Goal: Information Seeking & Learning: Learn about a topic

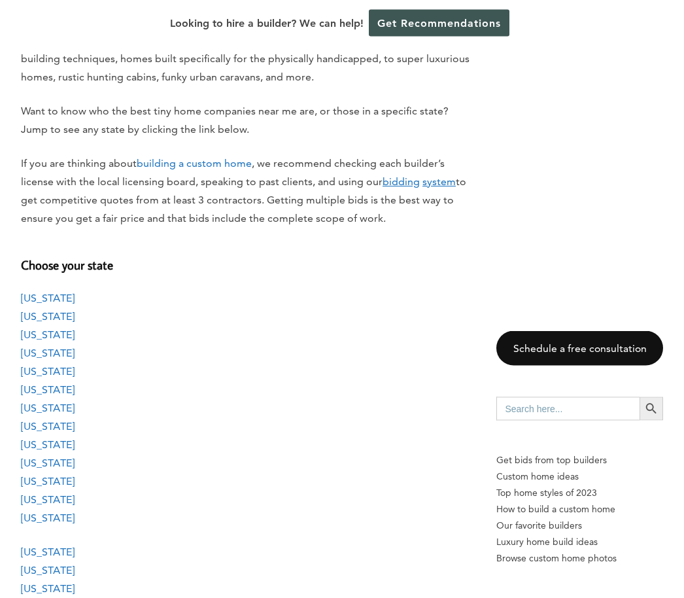
scroll to position [944, 0]
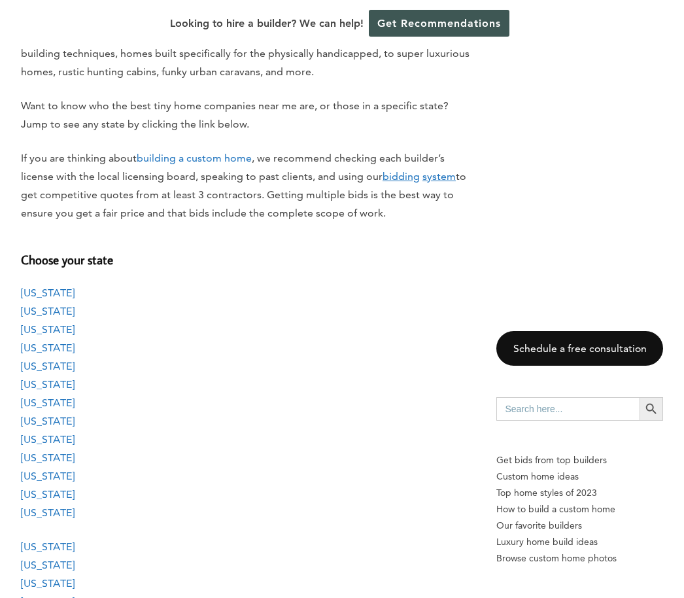
click at [55, 378] on link "[US_STATE]" at bounding box center [48, 384] width 54 height 12
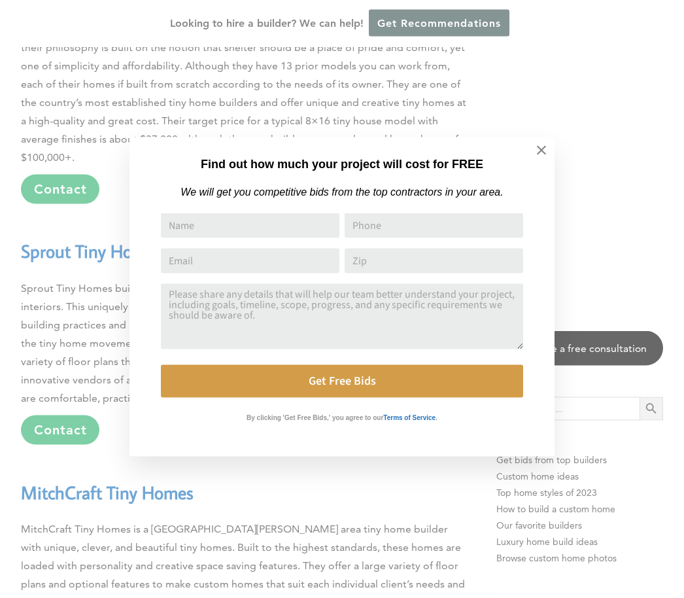
scroll to position [7073, 0]
click at [535, 156] on icon at bounding box center [541, 150] width 14 height 14
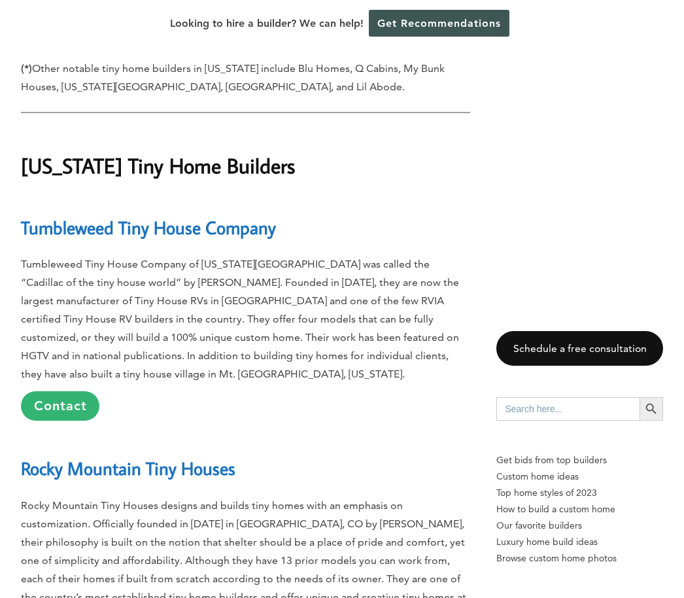
scroll to position [6580, 0]
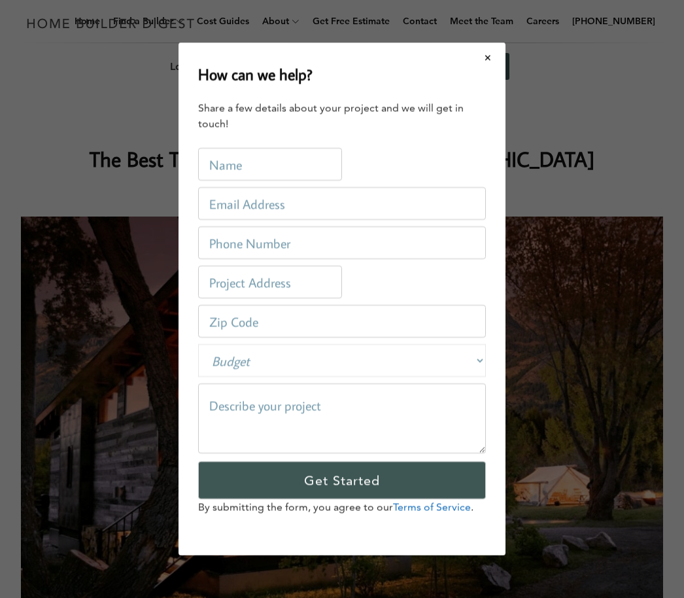
scroll to position [0, 0]
click at [500, 53] on link "Get Recommendations" at bounding box center [439, 66] width 141 height 27
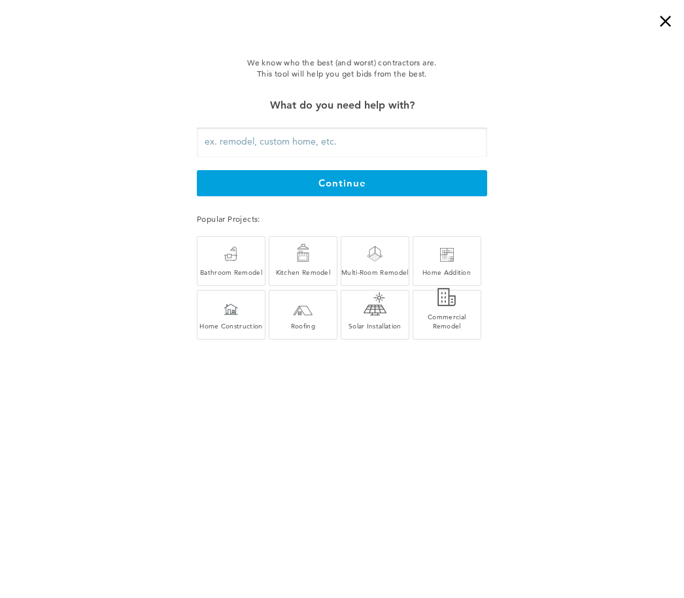
click at [666, 25] on div "×" at bounding box center [671, 13] width 26 height 26
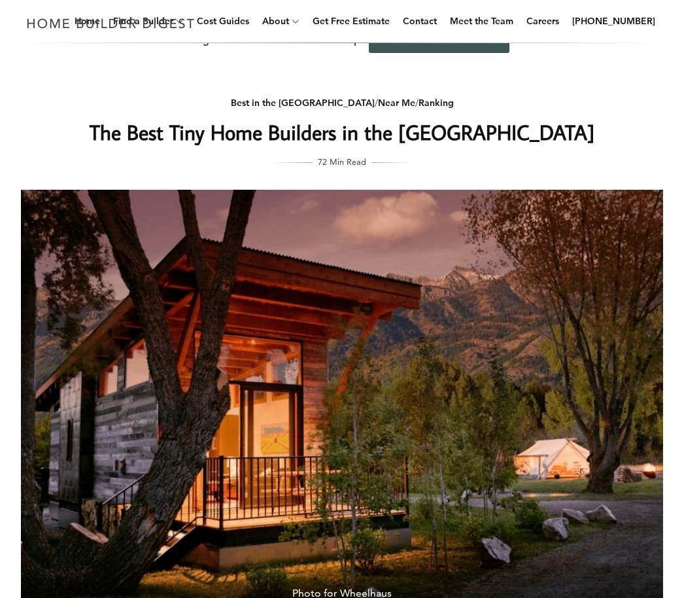
scroll to position [27, 0]
click at [324, 107] on link "Best in the [GEOGRAPHIC_DATA]" at bounding box center [303, 103] width 144 height 12
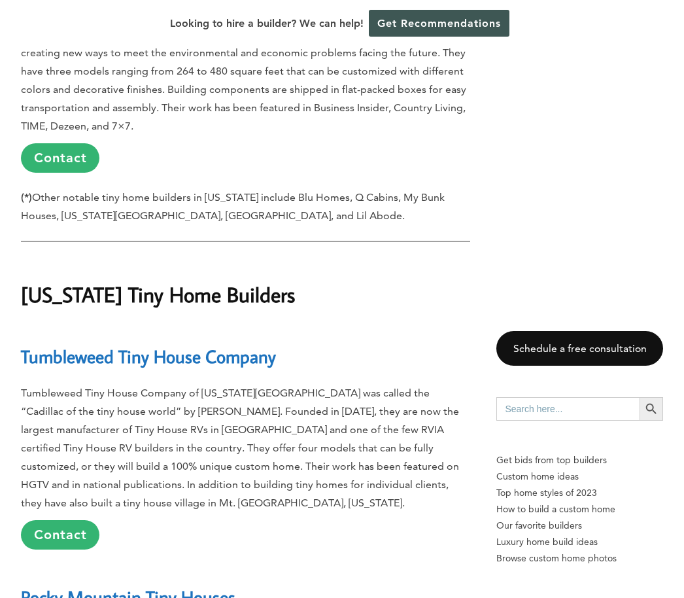
scroll to position [6449, 0]
click at [220, 345] on link "Tumbleweed Tiny House Company" at bounding box center [148, 356] width 255 height 23
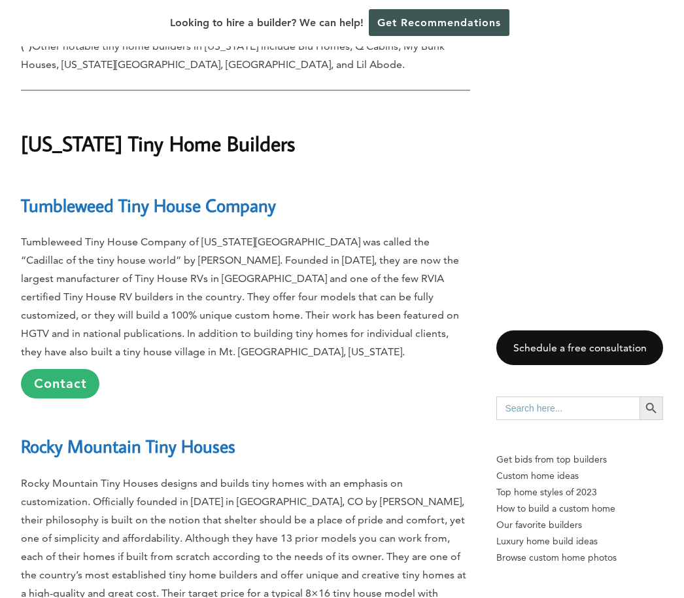
scroll to position [6600, 0]
